Goal: Check status: Check status

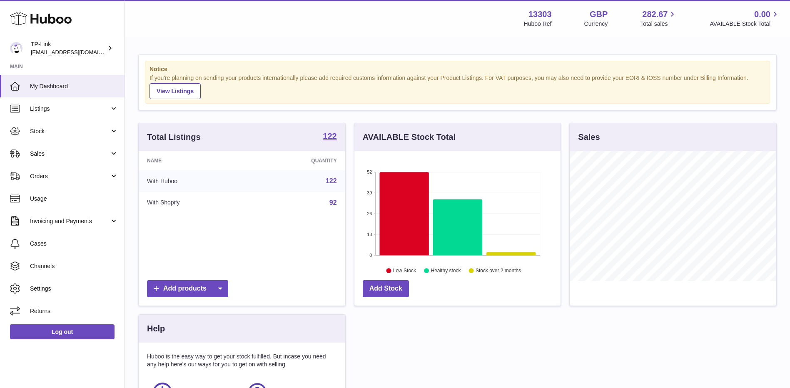
scroll to position [130, 206]
click at [85, 162] on link "Sales" at bounding box center [62, 153] width 124 height 22
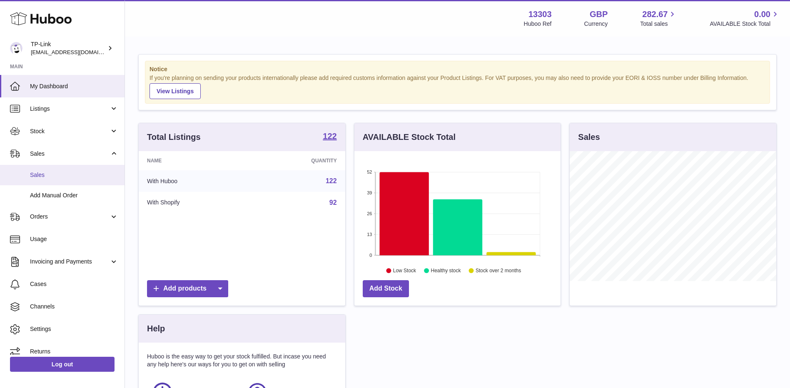
click at [86, 174] on span "Sales" at bounding box center [74, 175] width 88 height 8
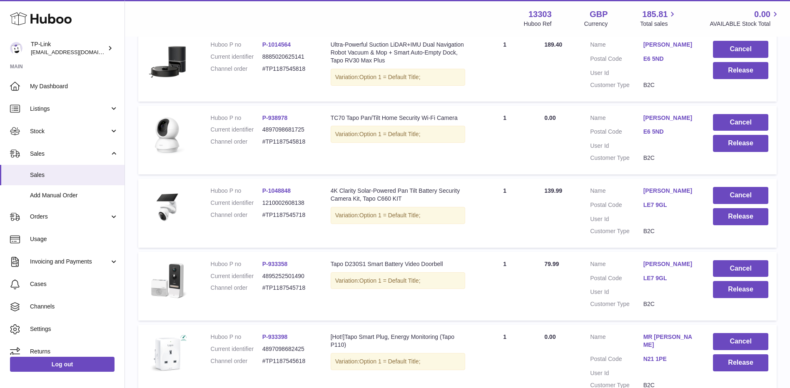
scroll to position [647, 0]
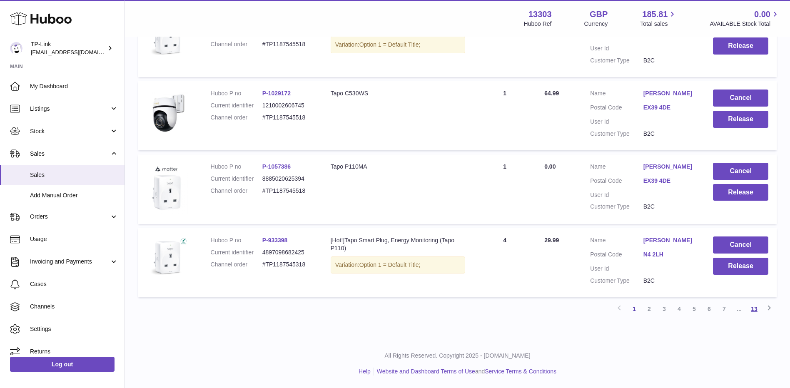
click at [756, 312] on link "13" at bounding box center [754, 308] width 15 height 15
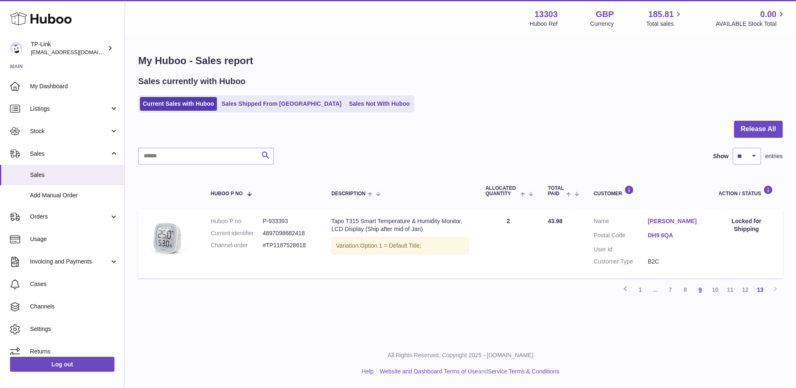
click at [702, 290] on link "9" at bounding box center [700, 289] width 15 height 15
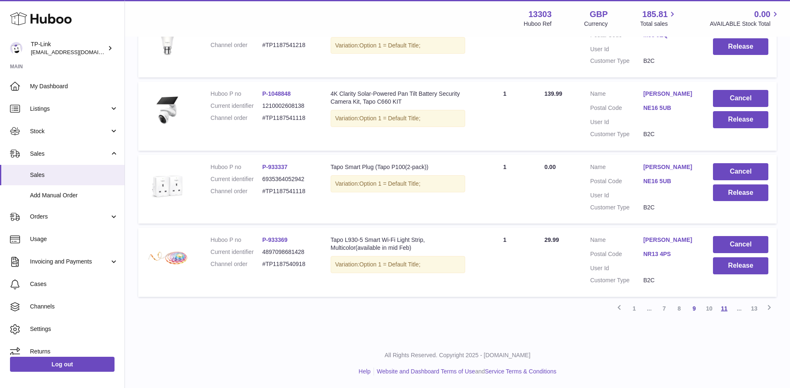
click at [727, 310] on link "11" at bounding box center [724, 308] width 15 height 15
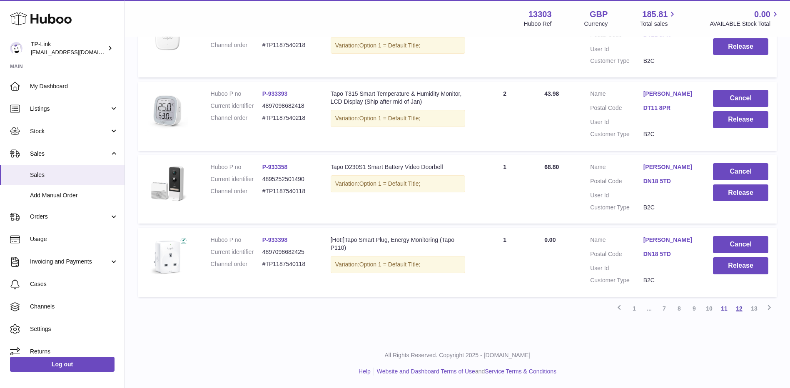
click at [738, 312] on link "12" at bounding box center [739, 308] width 15 height 15
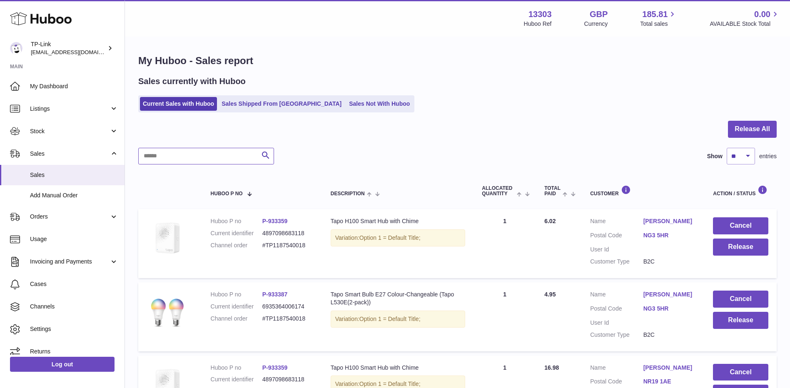
click at [186, 162] on input "text" at bounding box center [206, 156] width 136 height 17
paste input "**********"
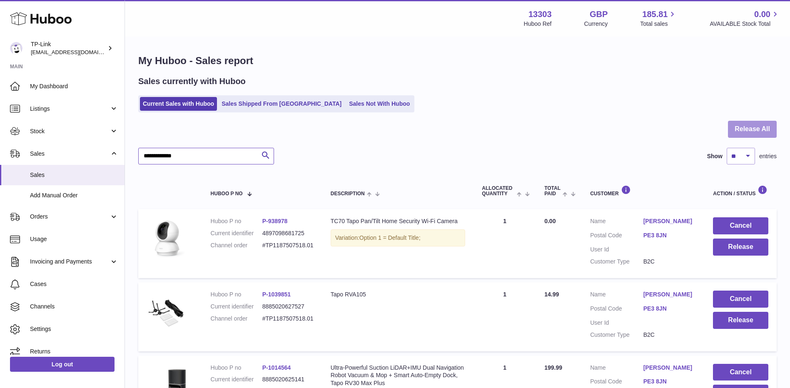
type input "**********"
click at [750, 121] on button "Release All" at bounding box center [752, 129] width 49 height 17
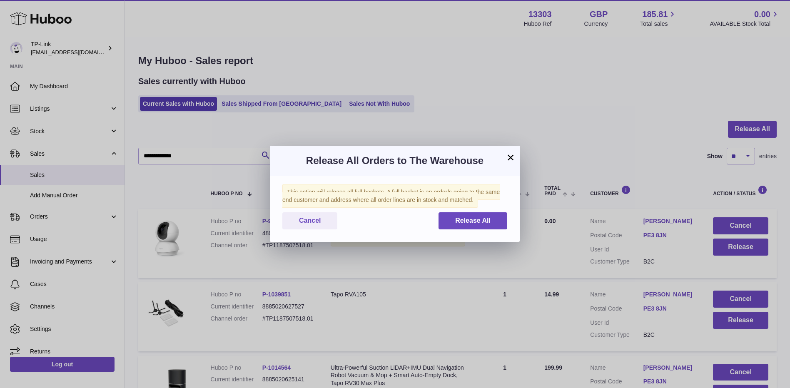
click at [511, 155] on button "×" at bounding box center [510, 157] width 10 height 10
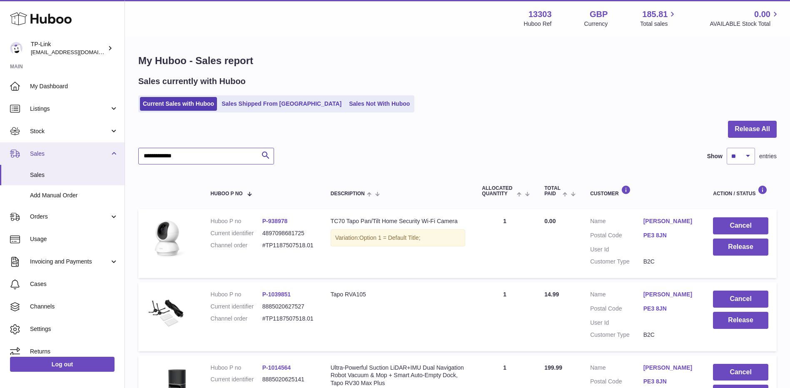
drag, startPoint x: 154, startPoint y: 159, endPoint x: 83, endPoint y: 161, distance: 71.2
click at [86, 160] on div "**********" at bounding box center [395, 247] width 790 height 494
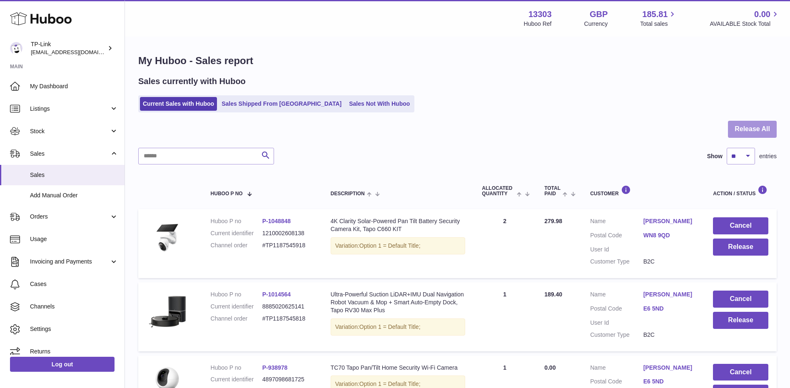
click at [743, 127] on button "Release All" at bounding box center [752, 129] width 49 height 17
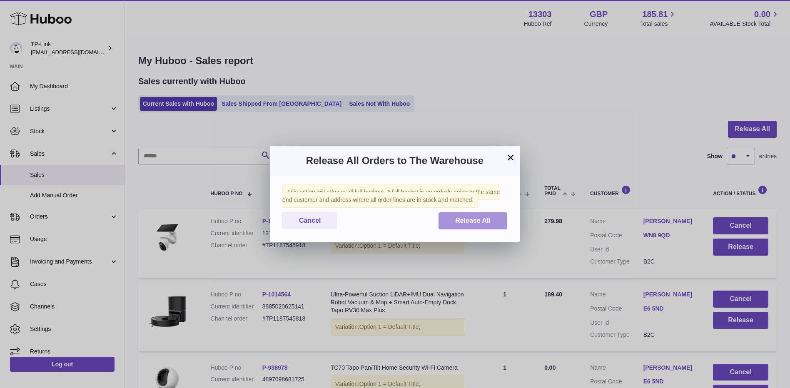
click at [463, 218] on span "Release All" at bounding box center [472, 220] width 35 height 7
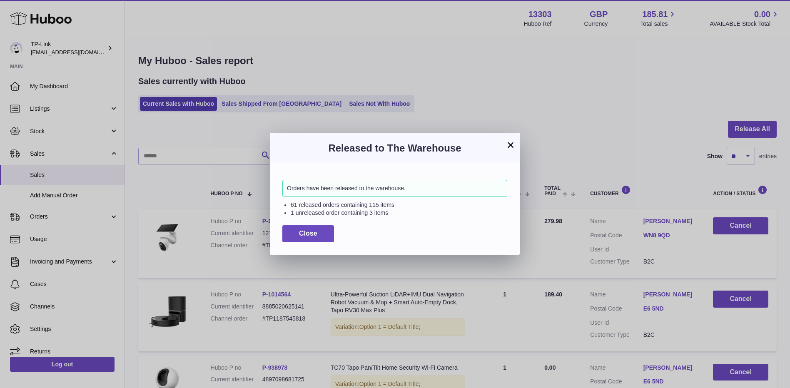
click at [512, 142] on button "×" at bounding box center [510, 145] width 10 height 10
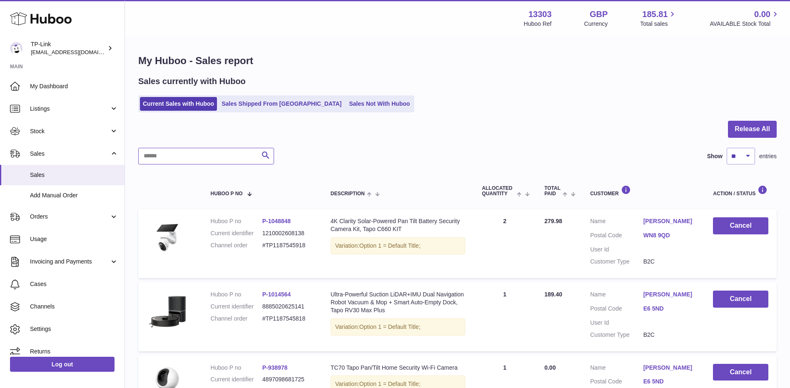
click at [204, 162] on input "text" at bounding box center [206, 156] width 136 height 17
paste input "**********"
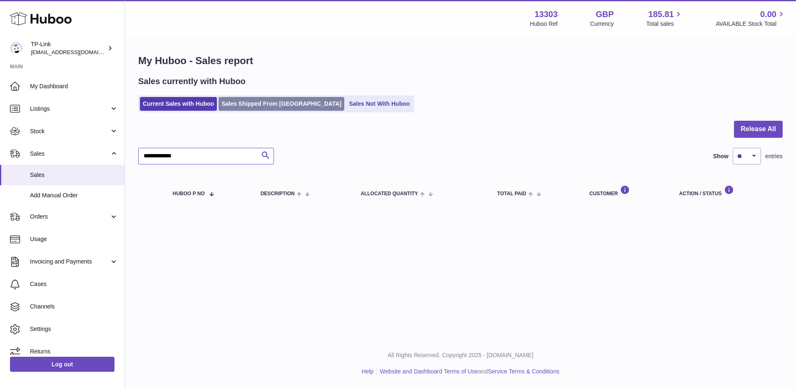
type input "**********"
click at [284, 107] on link "Sales Shipped From [GEOGRAPHIC_DATA]" at bounding box center [282, 104] width 126 height 14
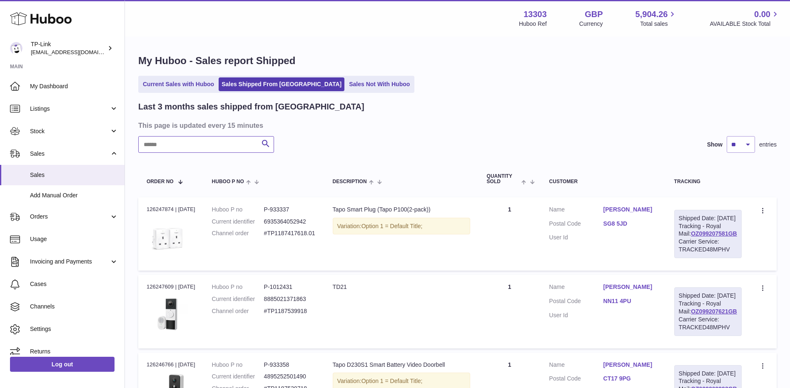
click at [209, 146] on input "text" at bounding box center [206, 144] width 136 height 17
paste input "**********"
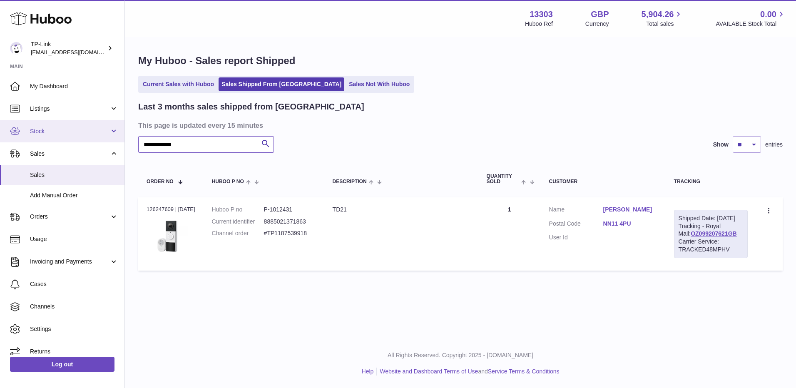
drag, startPoint x: 210, startPoint y: 141, endPoint x: 118, endPoint y: 139, distance: 92.5
click at [118, 139] on div "**********" at bounding box center [398, 194] width 796 height 388
paste input "text"
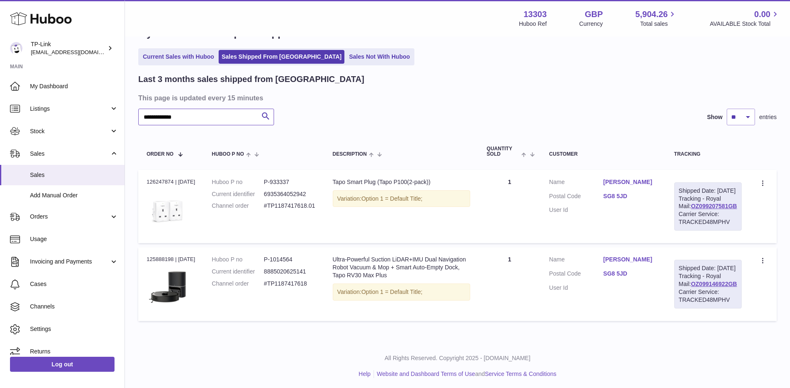
scroll to position [42, 0]
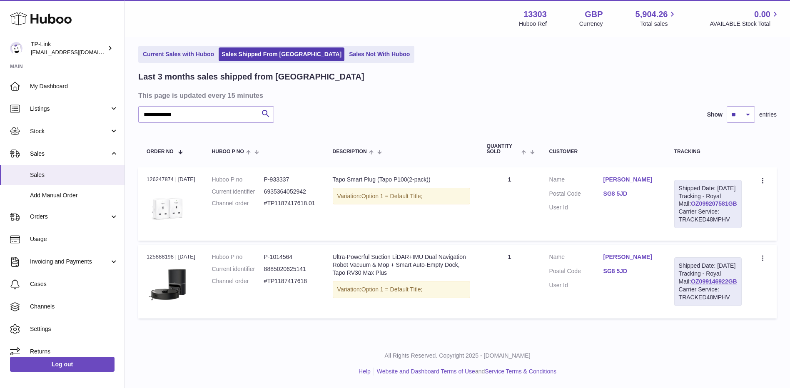
drag, startPoint x: 732, startPoint y: 207, endPoint x: 682, endPoint y: 210, distance: 50.5
click at [682, 210] on div "Shipped Date: 10th Oct 2025 Tracking - Royal Mail: OZ099207581GB Carrier Servic…" at bounding box center [707, 204] width 67 height 48
copy link "OZ099207581GB"
drag, startPoint x: 239, startPoint y: 102, endPoint x: 143, endPoint y: 99, distance: 96.7
click at [143, 106] on input "**********" at bounding box center [206, 114] width 136 height 17
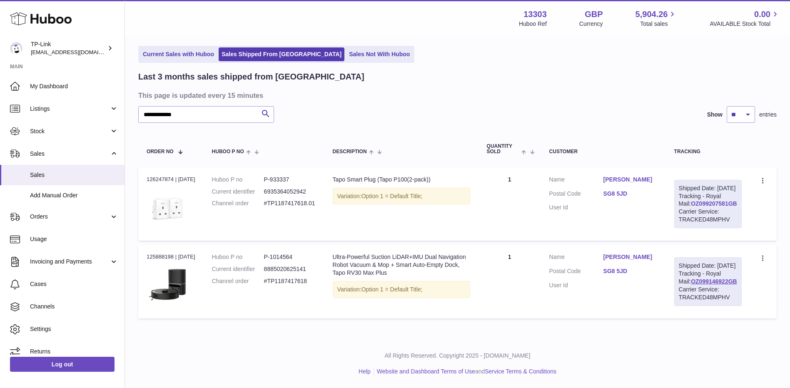
drag, startPoint x: 739, startPoint y: 209, endPoint x: 682, endPoint y: 210, distance: 57.0
click at [682, 210] on div "Shipped Date: 10th Oct 2025 Tracking - Royal Mail: OZ099207581GB Carrier Servic…" at bounding box center [707, 204] width 67 height 48
copy link "OZ099207581GB"
drag, startPoint x: 216, startPoint y: 101, endPoint x: 128, endPoint y: 102, distance: 88.3
click at [128, 102] on div "**********" at bounding box center [457, 173] width 665 height 332
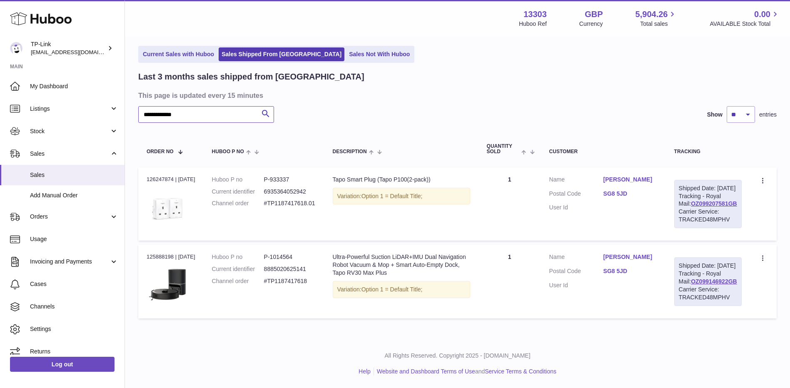
paste input "text"
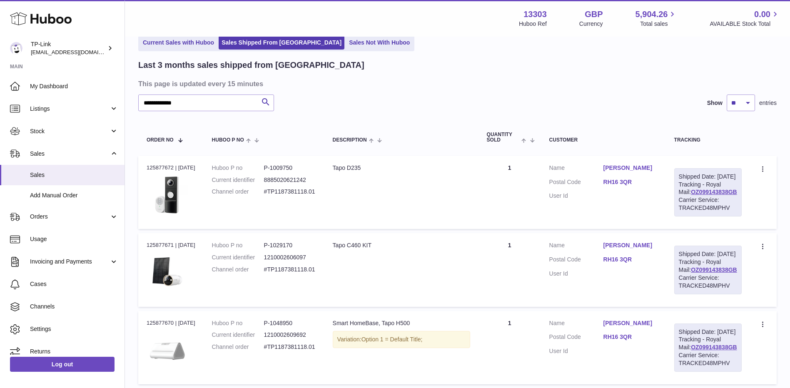
drag, startPoint x: 731, startPoint y: 202, endPoint x: 678, endPoint y: 201, distance: 52.5
click at [678, 201] on div "Shipped Date: 3rd Oct 2025 Tracking - Royal Mail: OZ099143838GB Carrier Service…" at bounding box center [707, 192] width 67 height 48
copy link "OZ099143838GB"
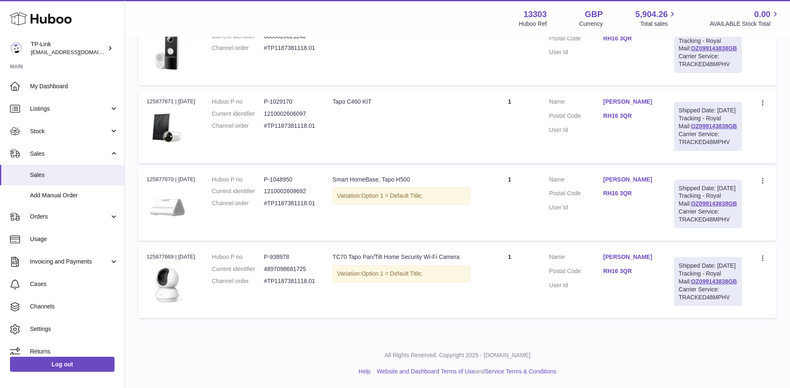
scroll to position [217, 0]
click at [700, 281] on link "OZ099143838GB" at bounding box center [714, 281] width 46 height 7
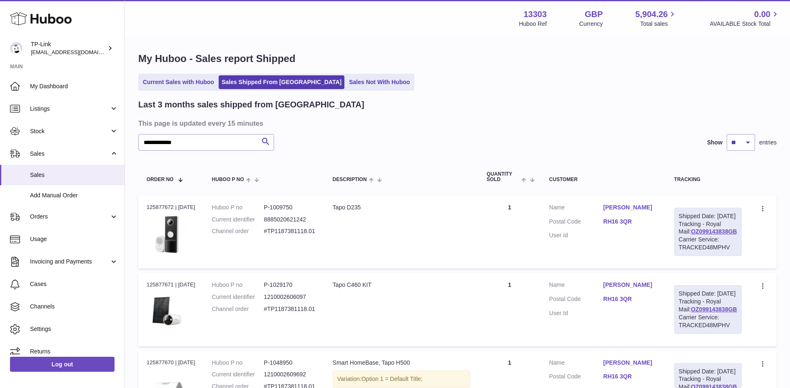
scroll to position [0, 0]
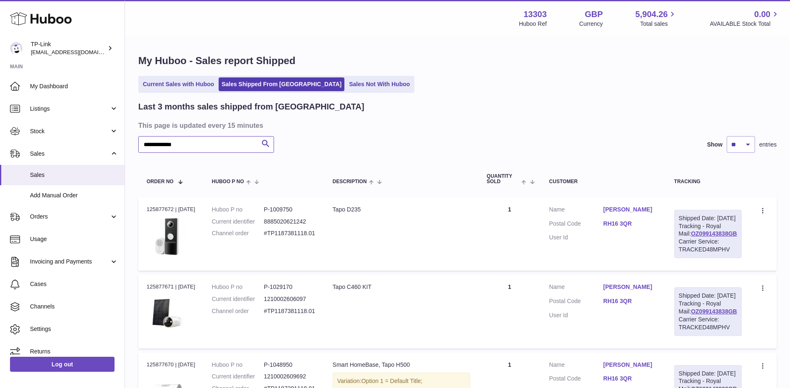
drag, startPoint x: 203, startPoint y: 140, endPoint x: 127, endPoint y: 139, distance: 75.8
click at [127, 139] on div "**********" at bounding box center [457, 280] width 665 height 487
paste input "text"
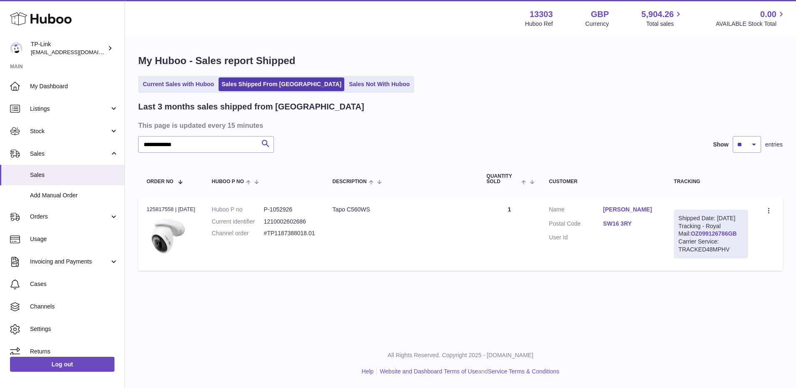
drag, startPoint x: 730, startPoint y: 243, endPoint x: 681, endPoint y: 241, distance: 49.1
click at [681, 241] on div "Shipped Date: 2nd Oct 2025 Tracking - Royal Mail: OZ099126786GB Carrier Service…" at bounding box center [711, 234] width 74 height 48
copy link "OZ099126786GB"
drag, startPoint x: 205, startPoint y: 145, endPoint x: 137, endPoint y: 147, distance: 67.9
click at [137, 147] on div "**********" at bounding box center [460, 164] width 671 height 254
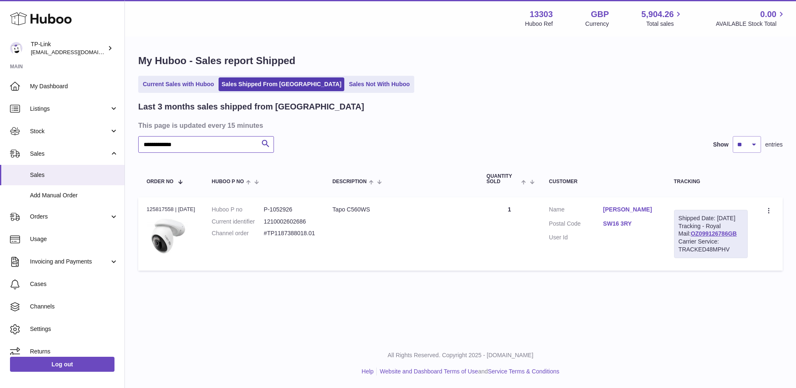
paste input "text"
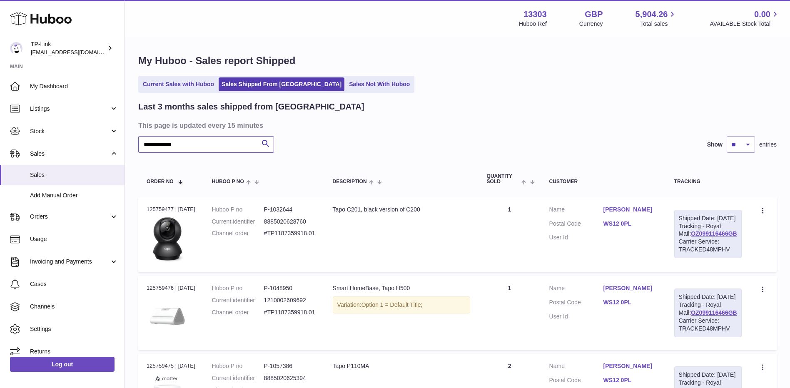
type input "**********"
drag, startPoint x: 727, startPoint y: 242, endPoint x: 678, endPoint y: 241, distance: 49.6
click at [678, 241] on div "Shipped Date: 1st Oct 2025 Tracking - Royal Mail: OZ099116466GB Carrier Service…" at bounding box center [707, 234] width 67 height 48
copy link "OZ099116466GB"
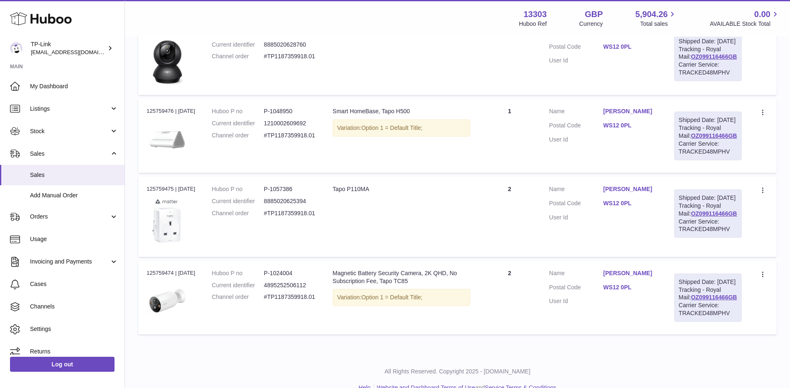
scroll to position [42, 0]
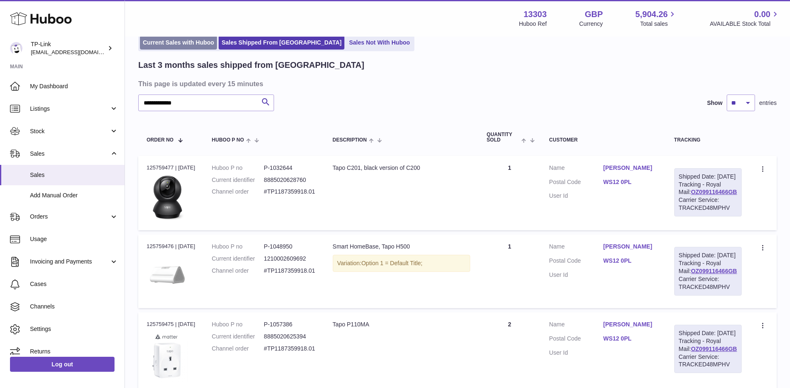
click at [179, 37] on link "Current Sales with Huboo" at bounding box center [178, 43] width 77 height 14
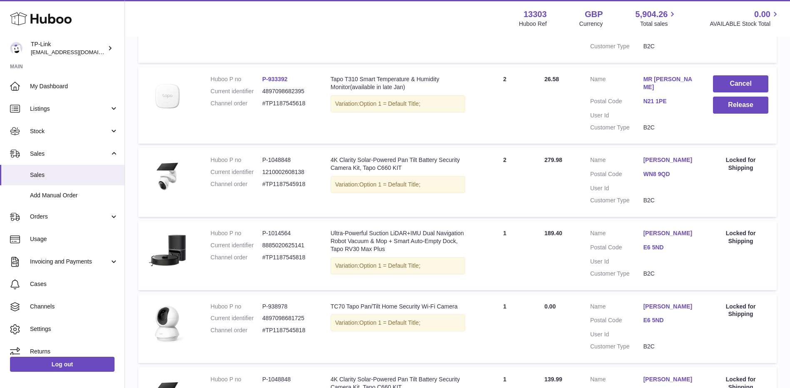
scroll to position [639, 0]
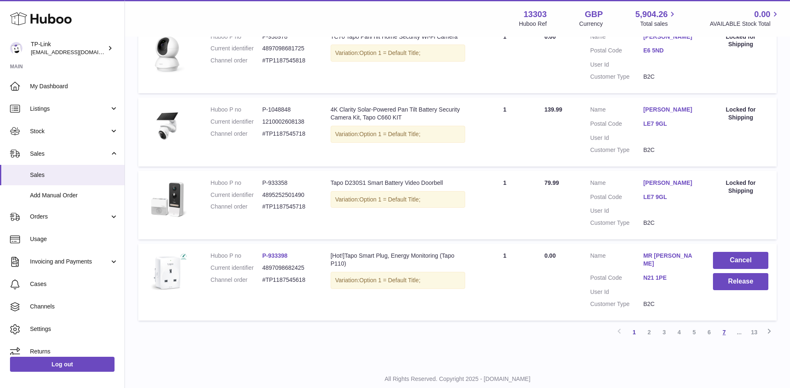
click at [724, 325] on link "7" at bounding box center [724, 332] width 15 height 15
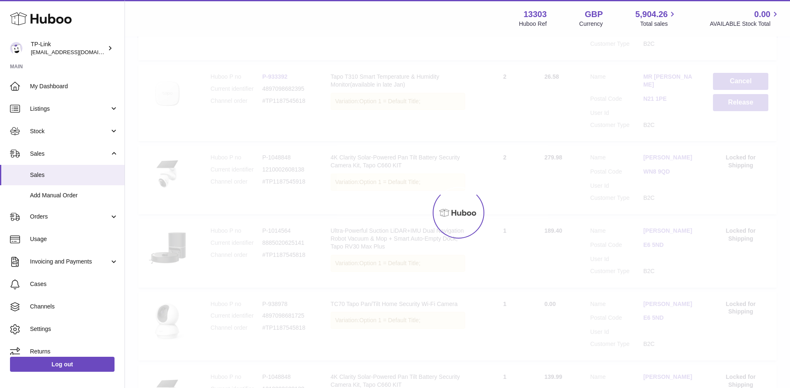
scroll to position [37, 0]
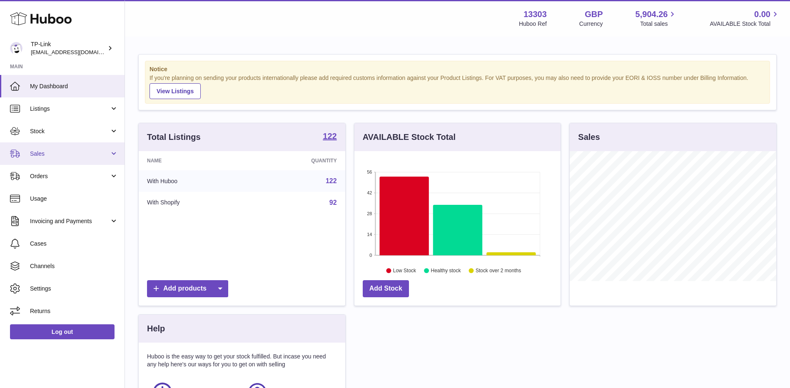
click at [48, 157] on span "Sales" at bounding box center [70, 154] width 80 height 8
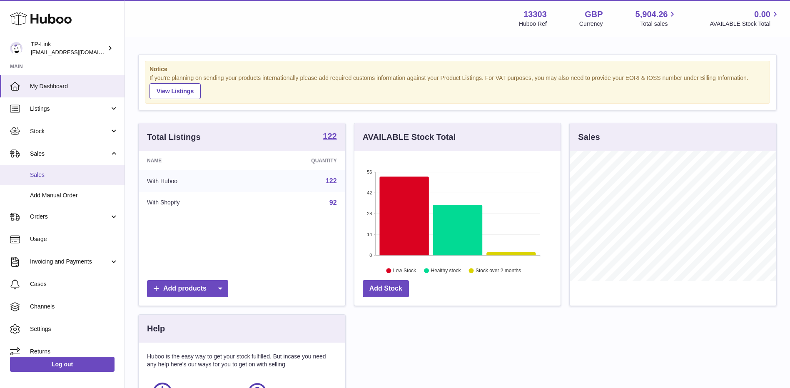
click at [46, 176] on span "Sales" at bounding box center [74, 175] width 88 height 8
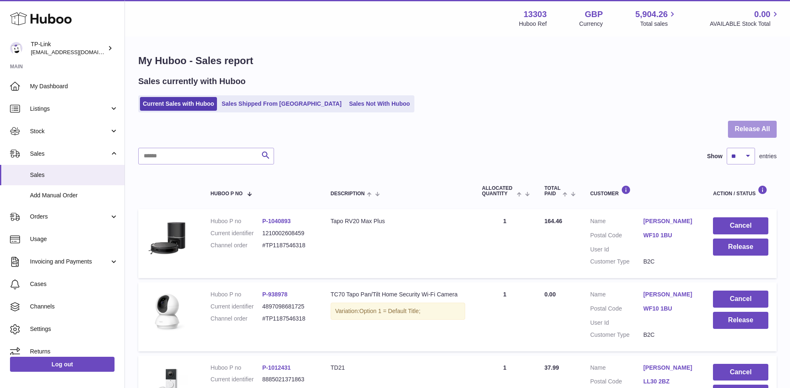
click at [764, 131] on button "Release All" at bounding box center [752, 129] width 49 height 17
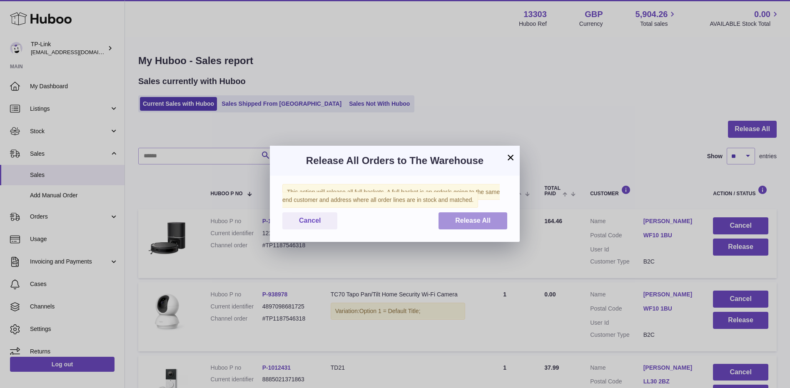
click at [463, 224] on span "Release All" at bounding box center [472, 220] width 35 height 7
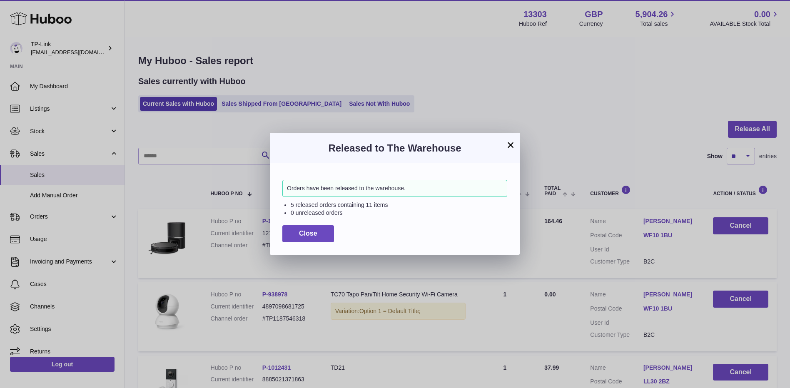
click at [509, 142] on button "×" at bounding box center [510, 145] width 10 height 10
